Goal: Task Accomplishment & Management: Complete application form

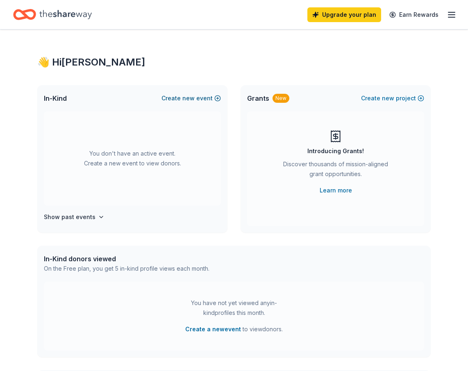
click at [194, 97] on span "new" at bounding box center [188, 98] width 12 height 10
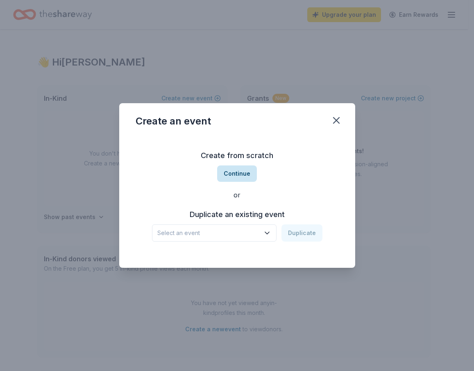
click at [234, 176] on button "Continue" at bounding box center [237, 173] width 40 height 16
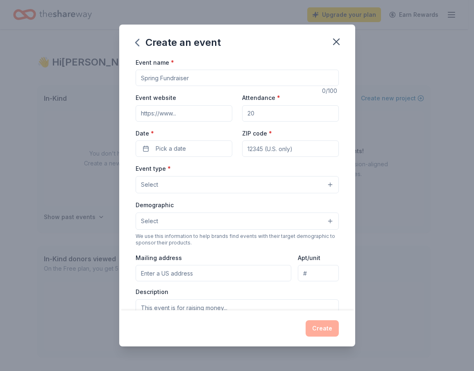
click at [207, 74] on input "Event name *" at bounding box center [237, 78] width 203 height 16
drag, startPoint x: 203, startPoint y: 77, endPoint x: 98, endPoint y: 77, distance: 105.6
click at [98, 77] on div "Create an event Event name * 0 /100 Event website Attendance * Date * Pick a da…" at bounding box center [237, 185] width 474 height 371
type input "[DATE] Bash"
click at [155, 116] on input "Event website" at bounding box center [184, 113] width 97 height 16
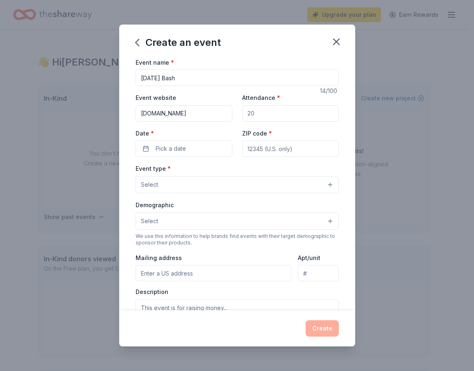
type input "www.bepfoundation.org"
drag, startPoint x: 258, startPoint y: 113, endPoint x: 224, endPoint y: 114, distance: 34.0
click at [224, 114] on div "Event website www.bepfoundation.org Attendance * Date * Pick a date ZIP code *" at bounding box center [237, 125] width 203 height 64
drag, startPoint x: 259, startPoint y: 110, endPoint x: 246, endPoint y: 111, distance: 13.1
click at [246, 111] on input "Attendance *" at bounding box center [290, 113] width 97 height 16
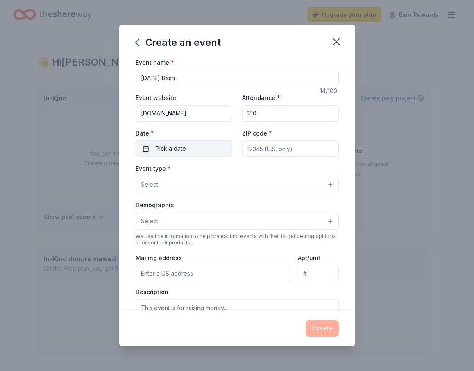
type input "150"
click at [174, 147] on span "Pick a date" at bounding box center [171, 149] width 30 height 10
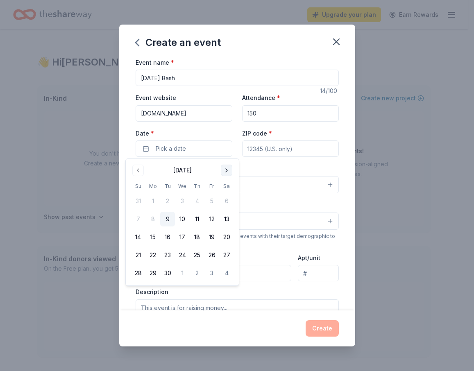
click at [227, 170] on button "Go to next month" at bounding box center [226, 170] width 11 height 11
click at [167, 273] on button "28" at bounding box center [167, 273] width 15 height 15
click at [275, 154] on input "ZIP code *" at bounding box center [290, 148] width 97 height 16
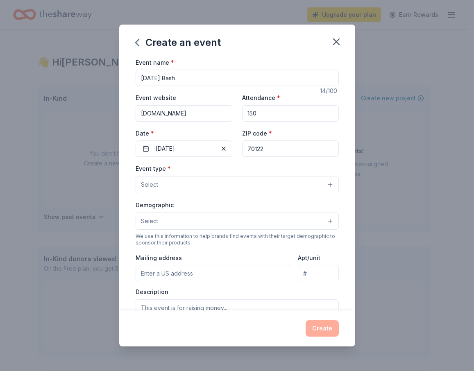
type input "70122"
click at [152, 186] on span "Select" at bounding box center [149, 185] width 17 height 10
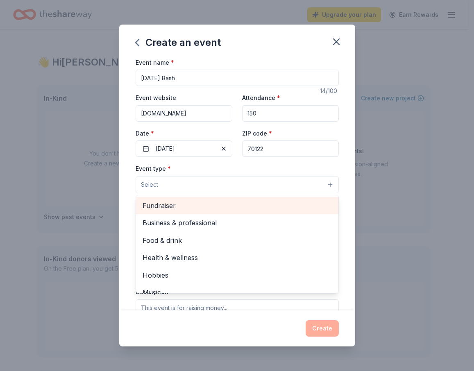
click at [156, 205] on span "Fundraiser" at bounding box center [236, 205] width 189 height 11
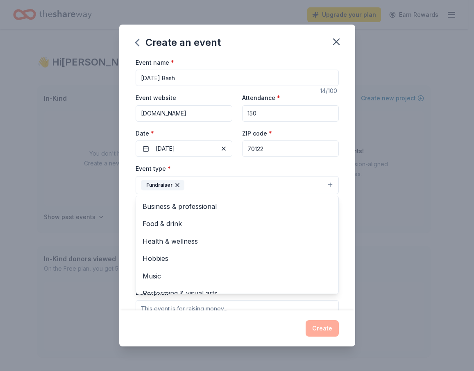
click at [316, 168] on div "Event type * Fundraiser Business & professional Food & drink Health & wellness …" at bounding box center [237, 178] width 203 height 31
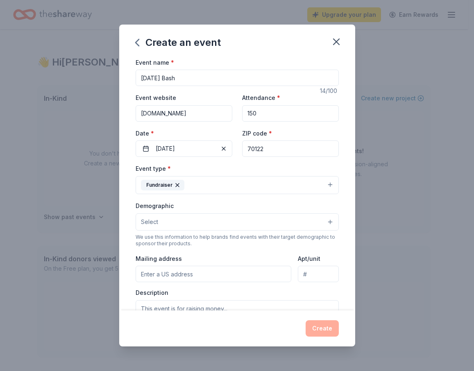
click at [233, 192] on button "Fundraiser" at bounding box center [237, 185] width 203 height 18
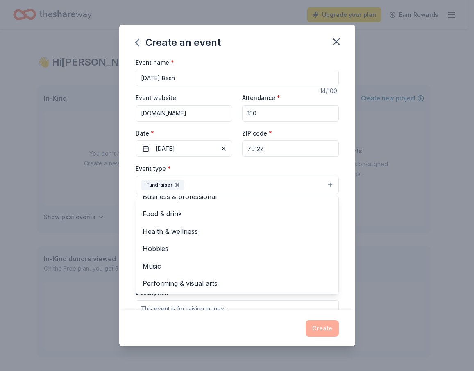
click at [337, 215] on div "Event name * Halloween Bash 14 /100 Event website www.bepfoundation.org Attenda…" at bounding box center [237, 183] width 236 height 253
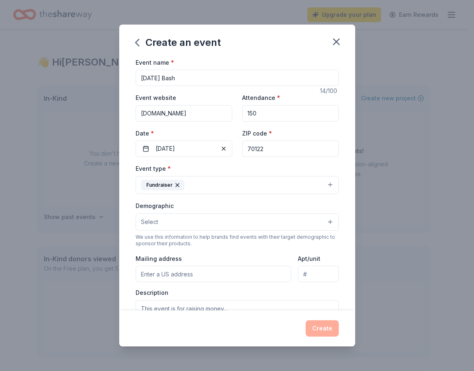
click at [176, 224] on button "Select" at bounding box center [237, 221] width 203 height 17
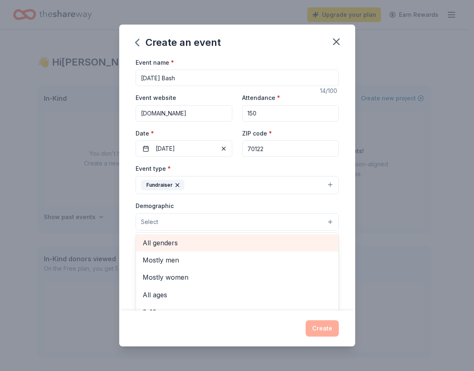
click at [176, 241] on span "All genders" at bounding box center [236, 242] width 189 height 11
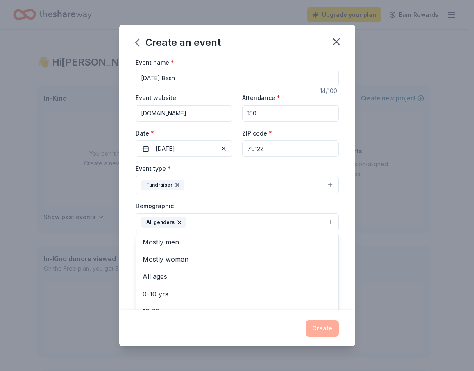
click at [339, 227] on div "Event name * Halloween Bash 14 /100 Event website www.bepfoundation.org Attenda…" at bounding box center [237, 183] width 236 height 253
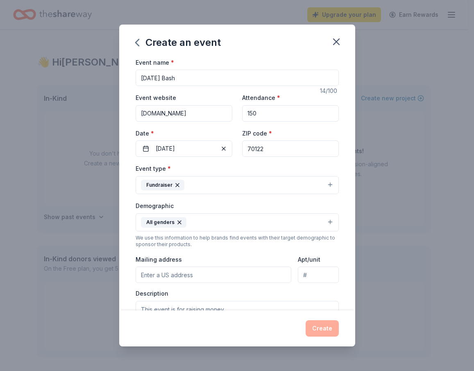
click at [233, 226] on button "All genders" at bounding box center [237, 222] width 203 height 18
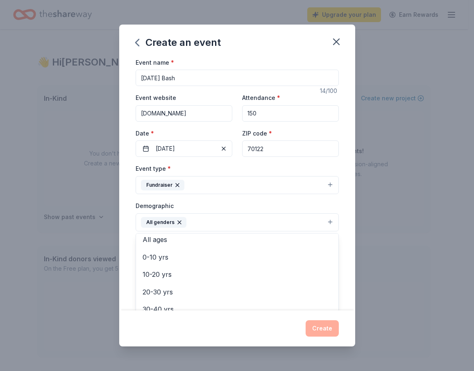
scroll to position [47, 0]
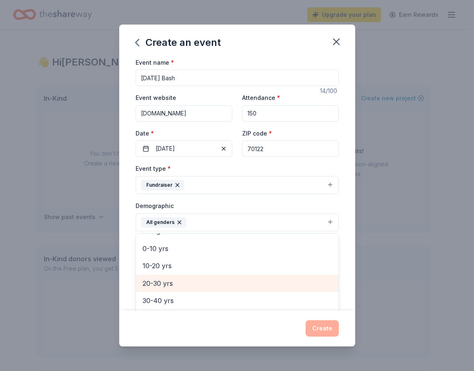
click at [168, 280] on span "20-30 yrs" at bounding box center [236, 283] width 189 height 11
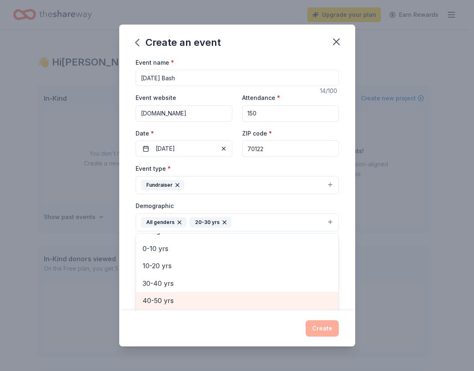
click at [166, 294] on div "40-50 yrs" at bounding box center [237, 300] width 202 height 17
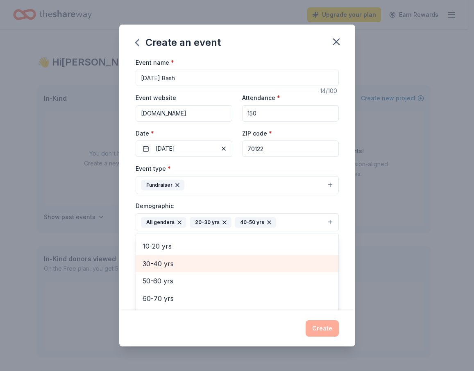
scroll to position [67, 0]
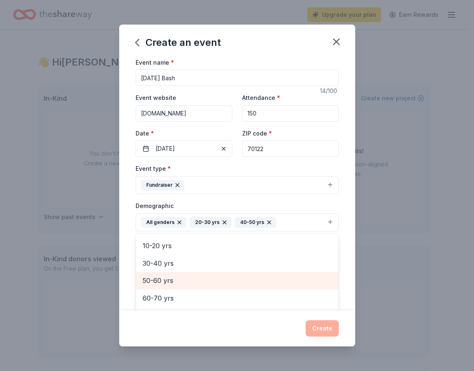
click at [151, 283] on span "50-60 yrs" at bounding box center [236, 280] width 189 height 11
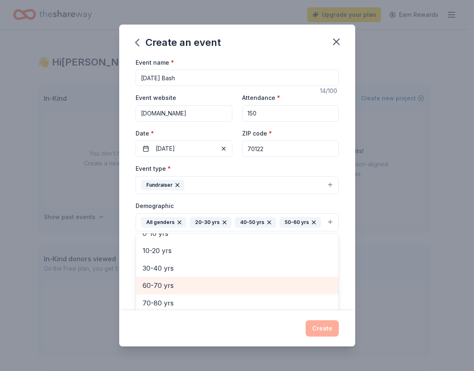
click at [152, 291] on span "60-70 yrs" at bounding box center [236, 285] width 189 height 11
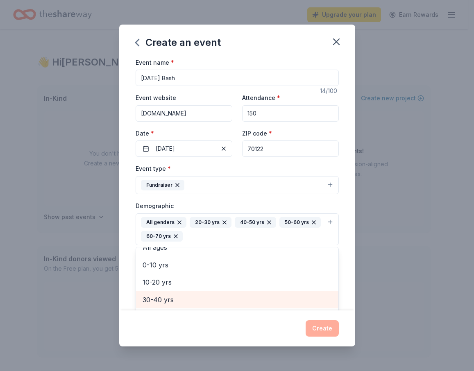
scroll to position [45, 0]
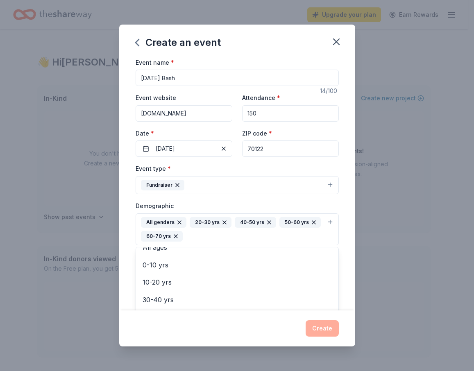
click at [338, 237] on div "Event name * Halloween Bash 14 /100 Event website www.bepfoundation.org Attenda…" at bounding box center [237, 183] width 236 height 253
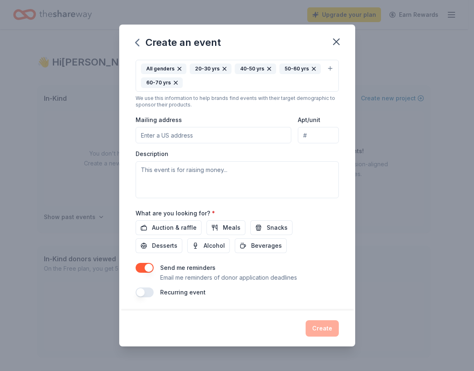
scroll to position [139, 0]
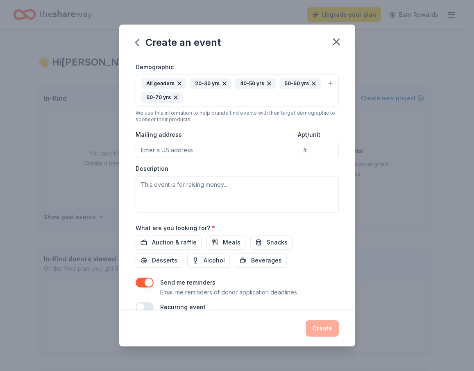
click at [190, 155] on input "Mailing address" at bounding box center [214, 150] width 156 height 16
type input "6341 Carlson Drive"
type input "Brooke Erin Posey Foundation"
drag, startPoint x: 294, startPoint y: 150, endPoint x: 354, endPoint y: 149, distance: 59.4
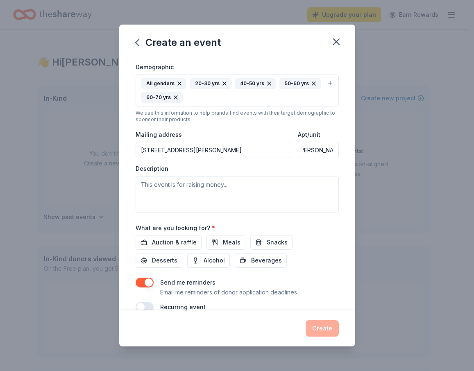
click at [354, 149] on div "Event name * Halloween Bash 14 /100 Event website www.bepfoundation.org Attenda…" at bounding box center [237, 183] width 236 height 253
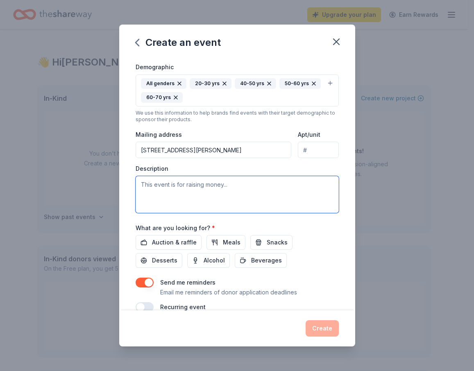
click at [151, 188] on textarea at bounding box center [237, 194] width 203 height 37
click at [154, 185] on textarea at bounding box center [237, 194] width 203 height 37
paste textarea "fostering kindness and supporting children in our community through initiatives…"
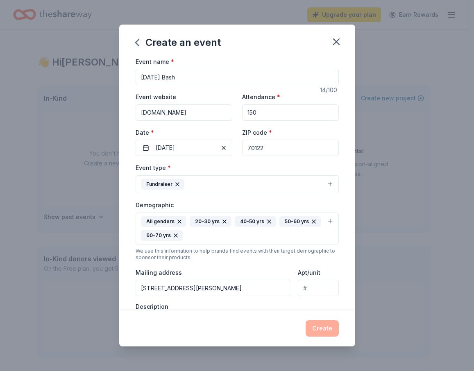
scroll to position [154, 0]
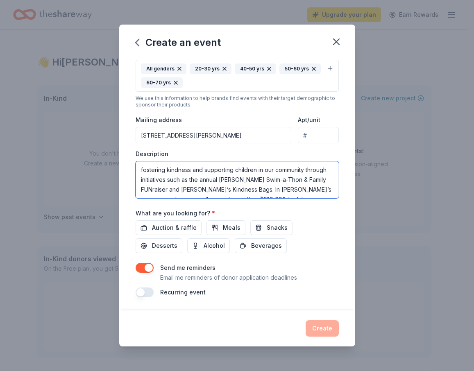
click at [140, 171] on textarea "fostering kindness and supporting children in our community through initiatives…" at bounding box center [237, 179] width 203 height 37
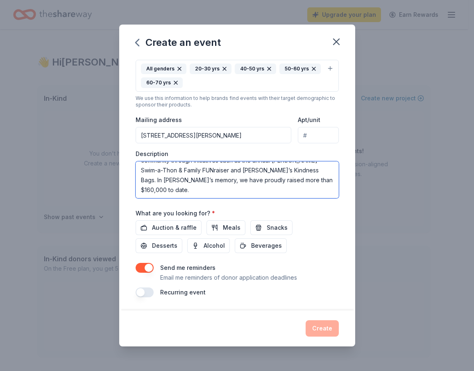
scroll to position [20, 0]
click at [163, 190] on textarea "We work to foster kindness and supporting children in our community through ini…" at bounding box center [237, 179] width 203 height 37
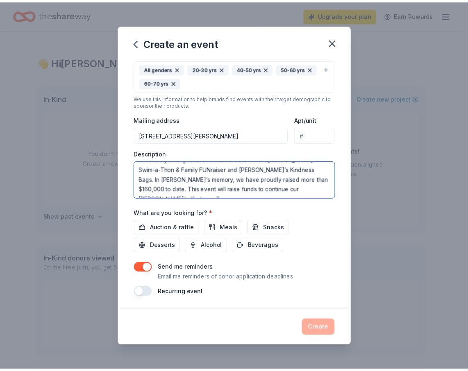
scroll to position [25, 0]
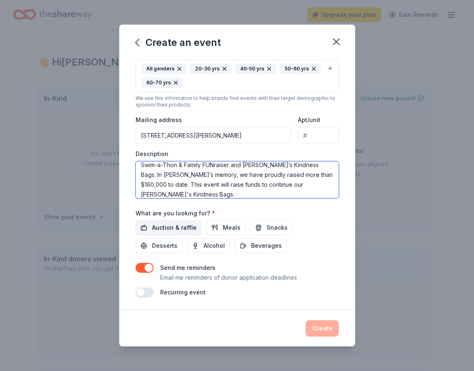
type textarea "We work to [PERSON_NAME] kindness and supporting children in our community thro…"
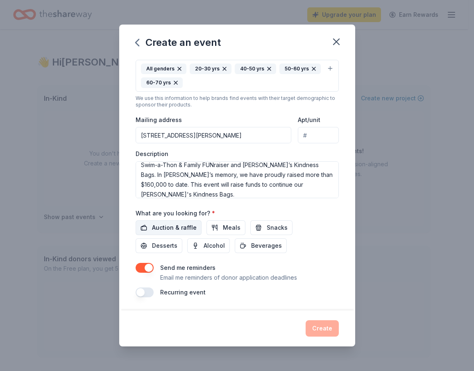
click at [170, 228] on span "Auction & raffle" at bounding box center [174, 228] width 45 height 10
click at [251, 250] on span "Beverages" at bounding box center [266, 246] width 31 height 10
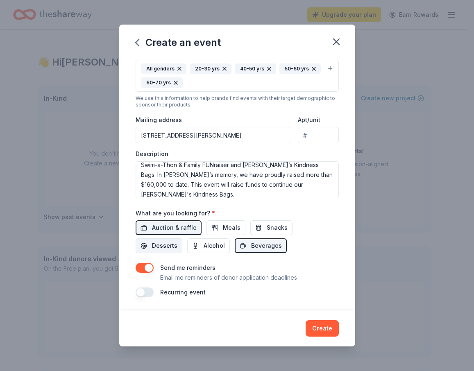
click at [165, 249] on span "Desserts" at bounding box center [164, 246] width 25 height 10
click at [320, 332] on button "Create" at bounding box center [321, 328] width 33 height 16
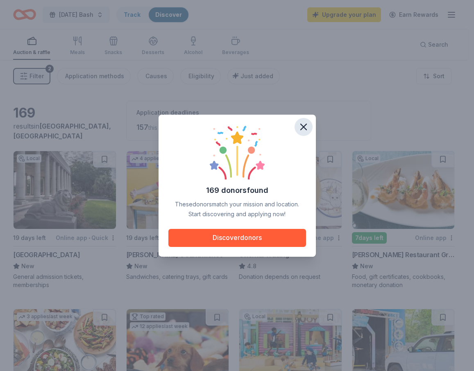
click at [302, 122] on icon "button" at bounding box center [303, 126] width 11 height 11
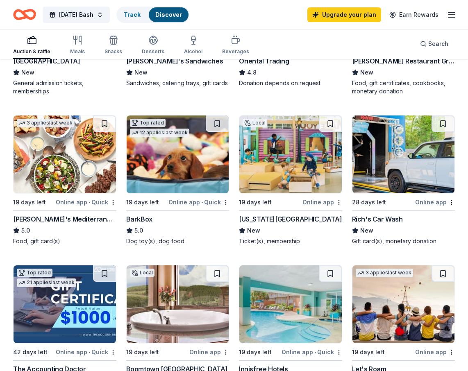
scroll to position [217, 0]
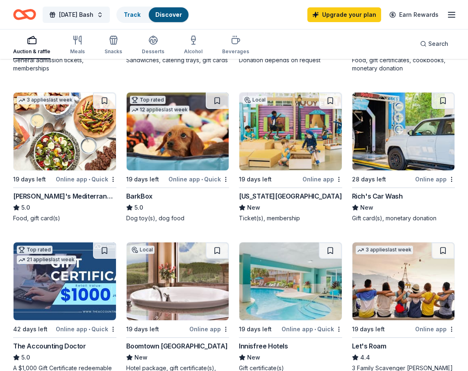
click at [390, 147] on img at bounding box center [403, 132] width 102 height 78
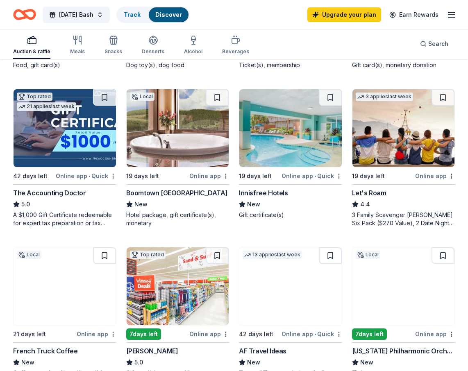
scroll to position [369, 0]
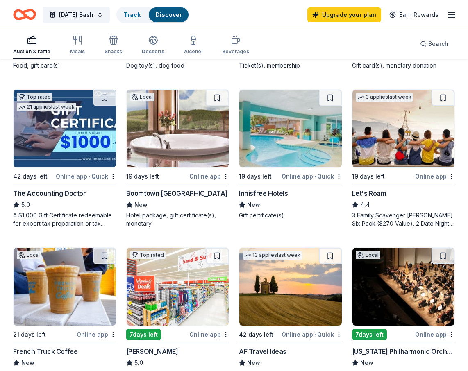
click at [53, 139] on img at bounding box center [65, 129] width 102 height 78
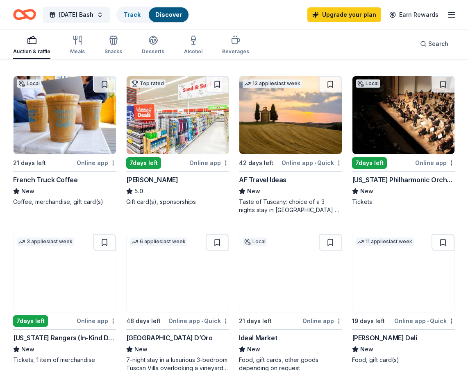
scroll to position [550, 0]
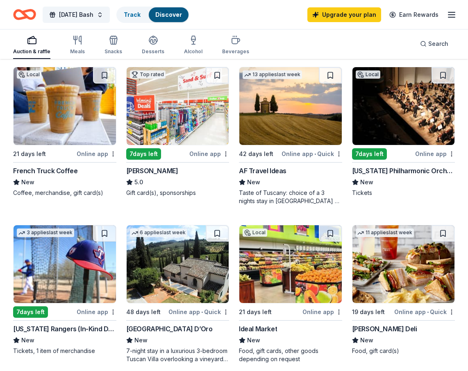
click at [165, 111] on img at bounding box center [178, 106] width 102 height 78
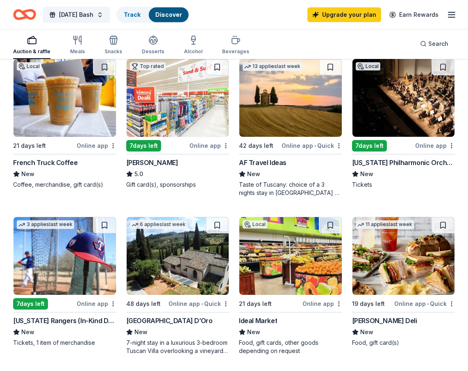
scroll to position [564, 0]
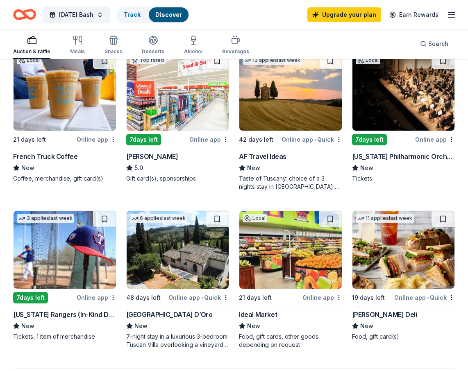
click at [387, 159] on div "Louisiana Philharmonic Orchestra" at bounding box center [403, 156] width 103 height 10
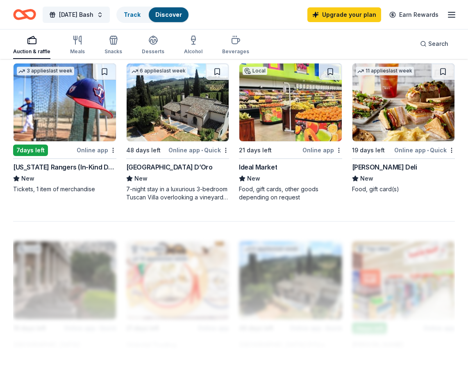
scroll to position [703, 0]
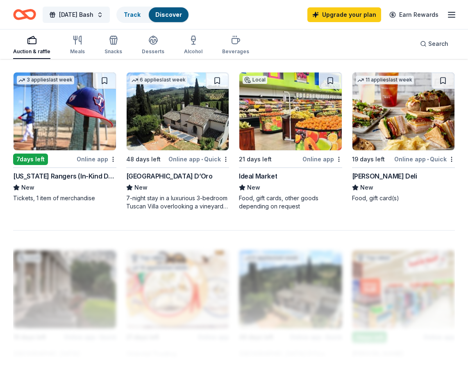
click at [372, 175] on div "[PERSON_NAME] Deli" at bounding box center [384, 176] width 65 height 10
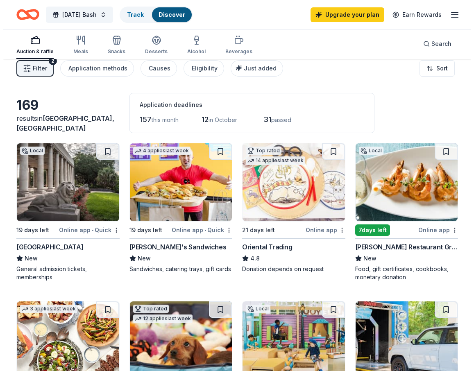
scroll to position [0, 0]
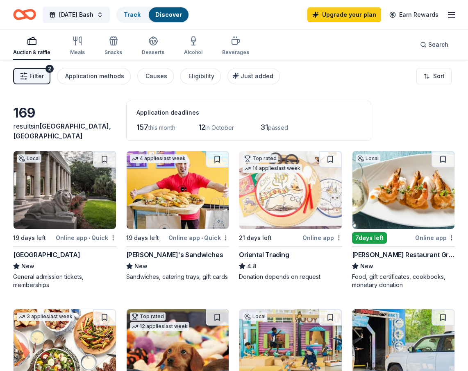
click at [29, 73] on span "Filter" at bounding box center [36, 76] width 14 height 10
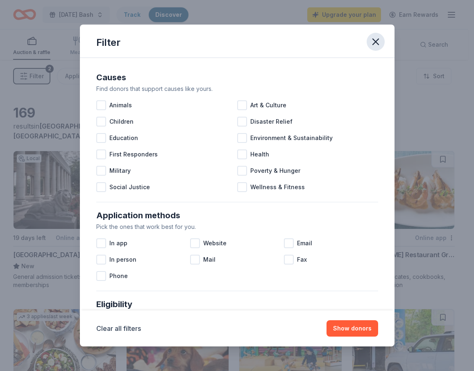
click at [367, 38] on button "button" at bounding box center [375, 42] width 18 height 18
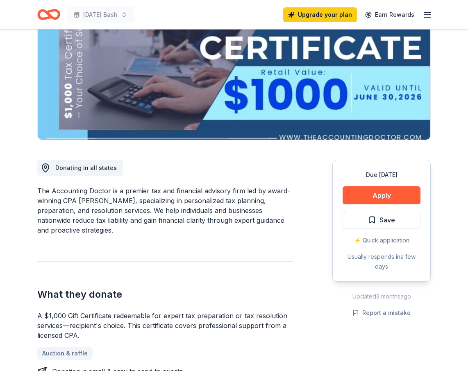
scroll to position [287, 0]
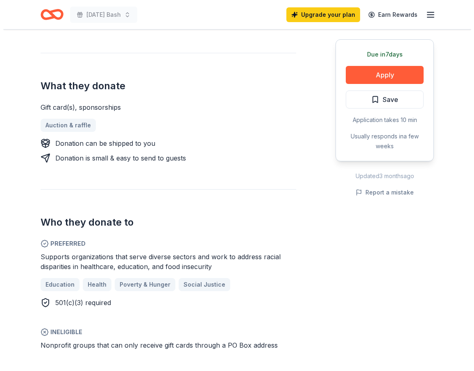
scroll to position [50, 0]
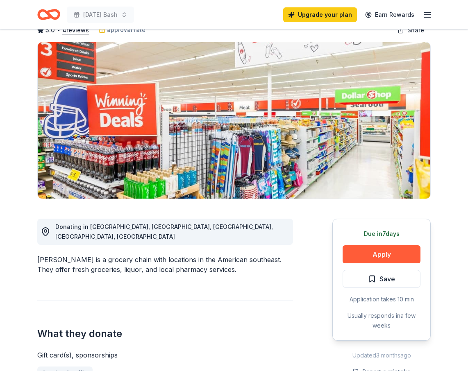
click at [376, 263] on div "Due in 7 days Apply Save Application takes 10 min Usually responds in a few wee…" at bounding box center [381, 280] width 98 height 122
click at [375, 259] on button "Apply" at bounding box center [381, 254] width 78 height 18
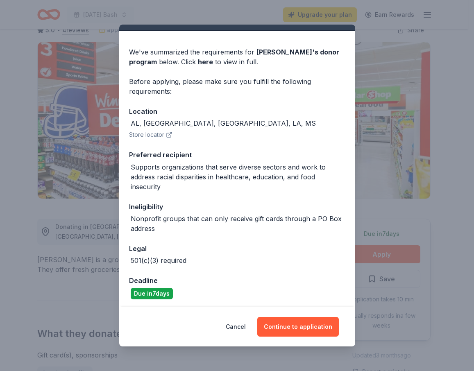
scroll to position [19, 0]
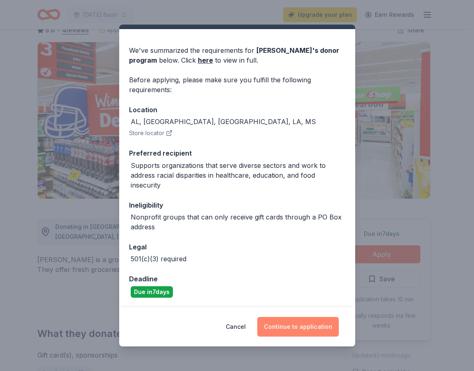
click at [295, 325] on button "Continue to application" at bounding box center [297, 327] width 81 height 20
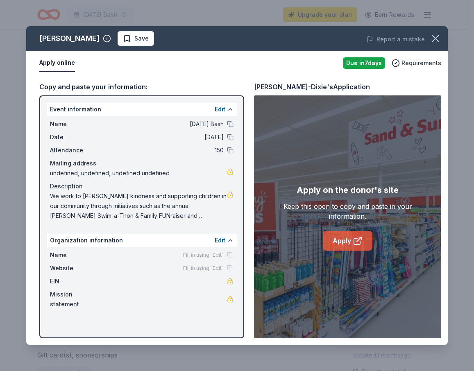
click at [339, 240] on link "Apply" at bounding box center [348, 241] width 50 height 20
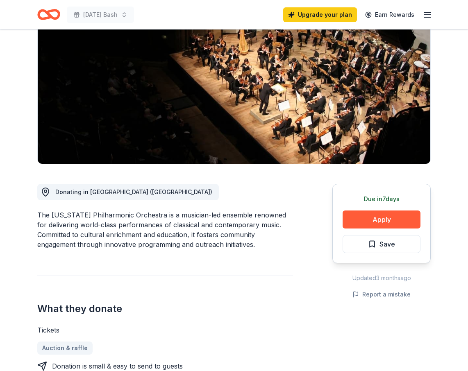
scroll to position [214, 0]
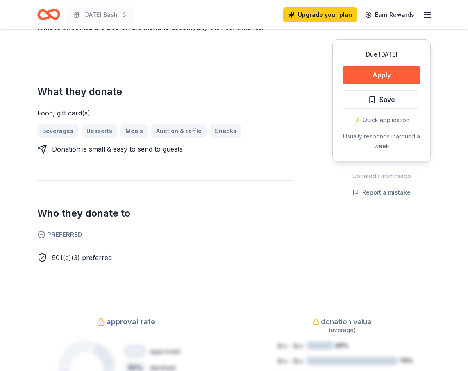
scroll to position [213, 0]
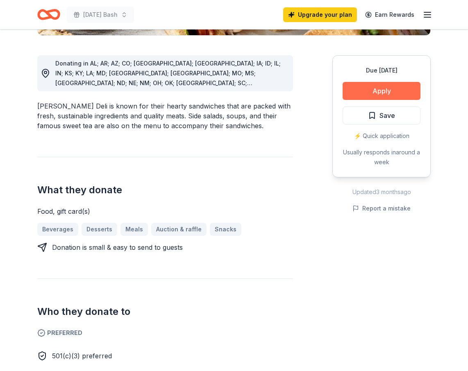
click at [379, 93] on button "Apply" at bounding box center [381, 91] width 78 height 18
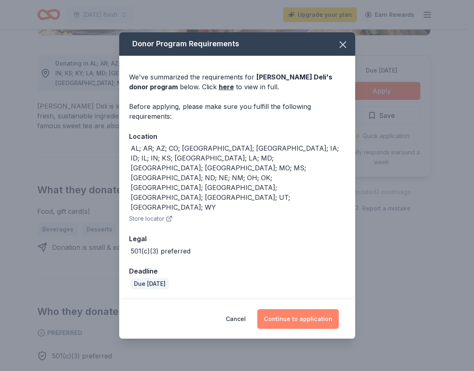
click at [291, 309] on button "Continue to application" at bounding box center [297, 319] width 81 height 20
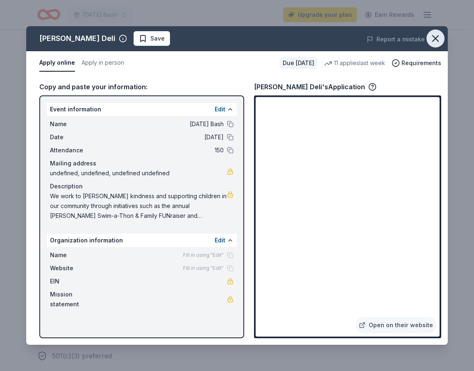
click at [435, 36] on icon "button" at bounding box center [435, 38] width 11 height 11
